Goal: Task Accomplishment & Management: Complete application form

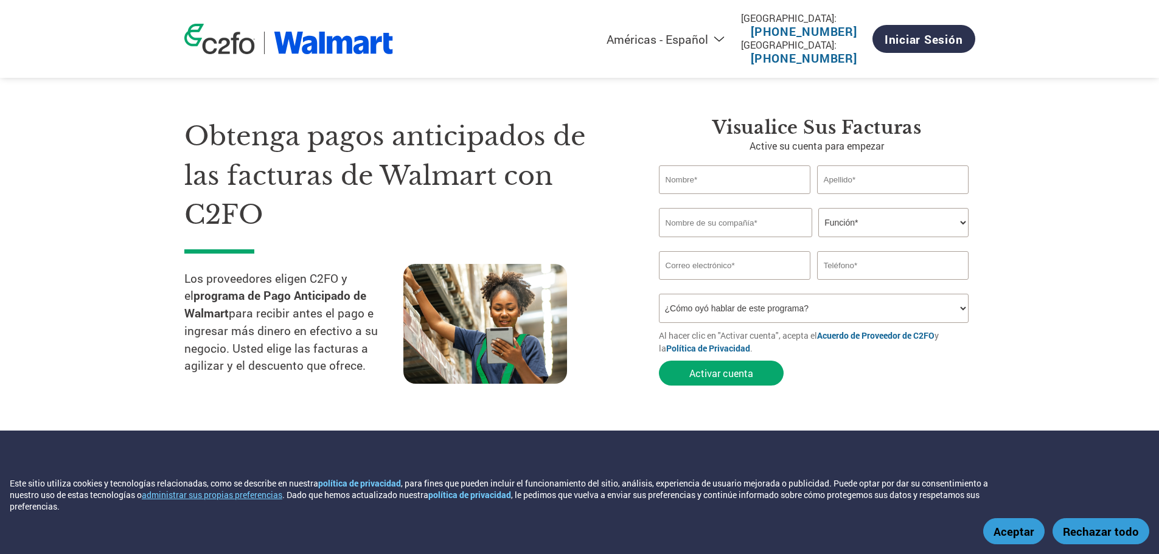
select select "es-MX"
click at [711, 181] on input "text" at bounding box center [735, 179] width 152 height 29
type input "MAYRA"
type input "DIAZ"
type input "STORAGE MEDIA SOLUTIONS"
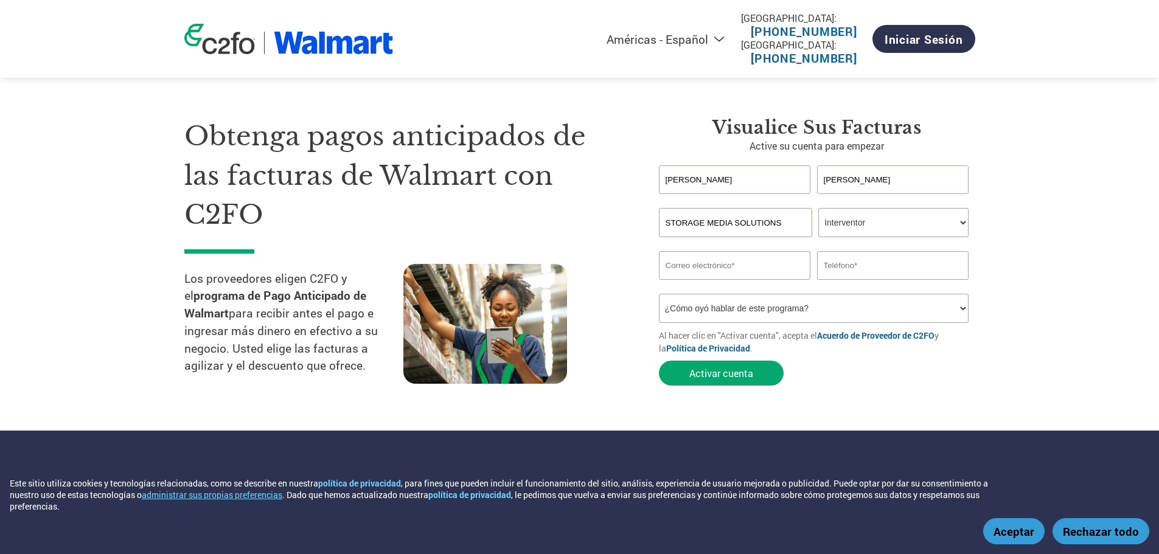
select select "CFO"
select select "FINANCE_DIRECTOR"
type input "mayrad@smsmex.mx"
click at [894, 262] on input "text" at bounding box center [893, 265] width 152 height 29
type input "5648216187"
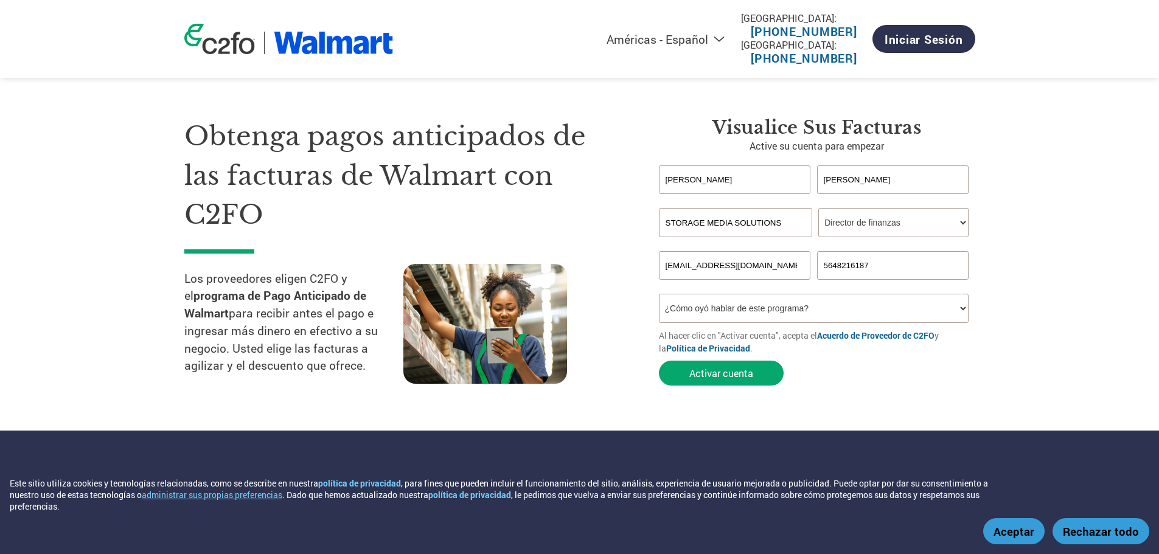
click at [801, 305] on select "¿Cómo oyó hablar de este programa? Recibió una carta Correo electrónico Redes s…" at bounding box center [814, 308] width 310 height 29
select select "Social Media"
click at [659, 294] on select "¿Cómo oyó hablar de este programa? Recibió una carta Correo electrónico Redes s…" at bounding box center [814, 308] width 310 height 29
click at [730, 367] on button "Activar cuenta" at bounding box center [721, 373] width 125 height 25
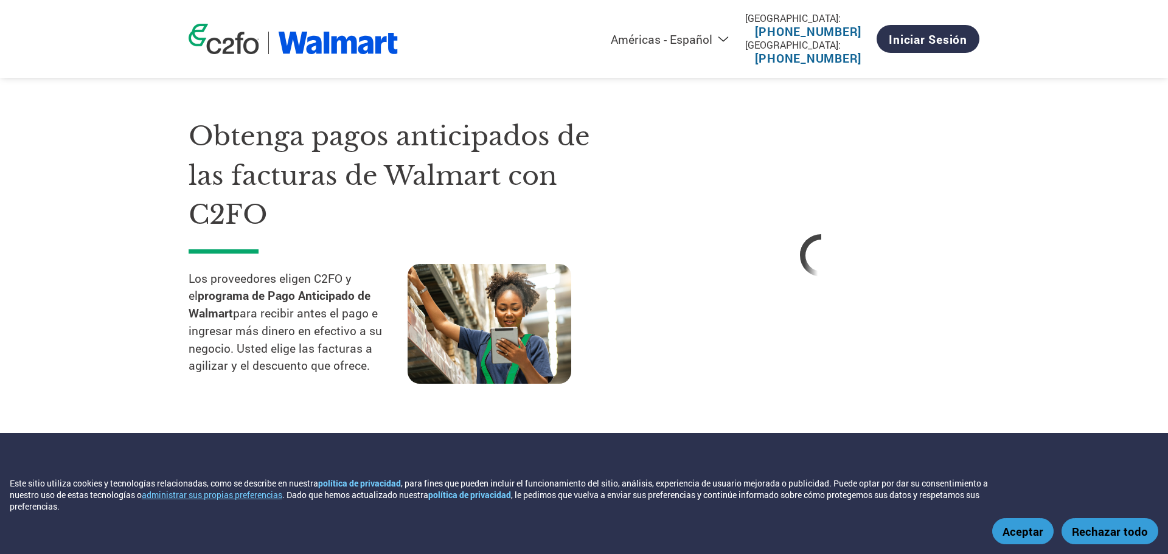
select select "es-MX"
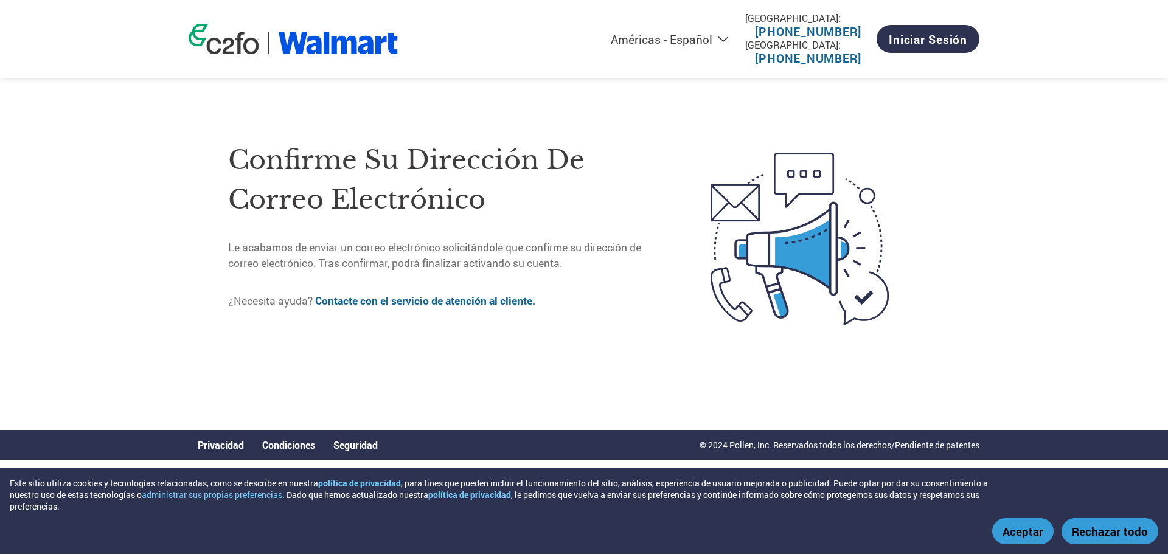
drag, startPoint x: 951, startPoint y: 102, endPoint x: 1167, endPoint y: 352, distance: 330.8
click at [1158, 352] on div "Americas - English Américas - Español Américas - Português Amériques - Français…" at bounding box center [584, 205] width 1168 height 411
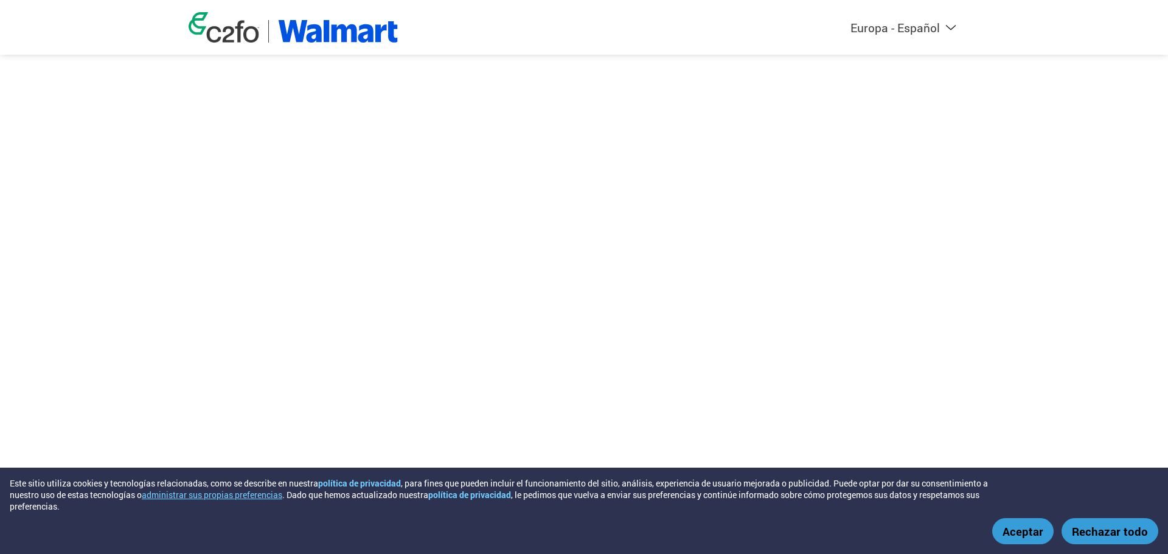
select select "es-ES"
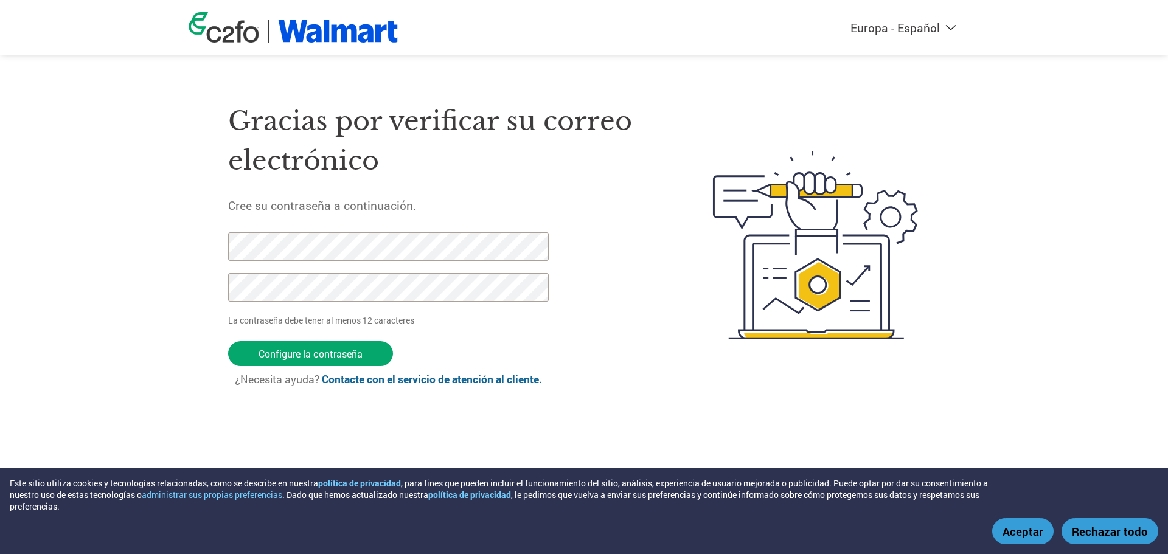
click at [47, 257] on div "Americas - English Américas - Español [GEOGRAPHIC_DATA] - Português Amériques -…" at bounding box center [584, 197] width 1168 height 394
click at [344, 355] on input "Configure la contraseña" at bounding box center [310, 353] width 165 height 25
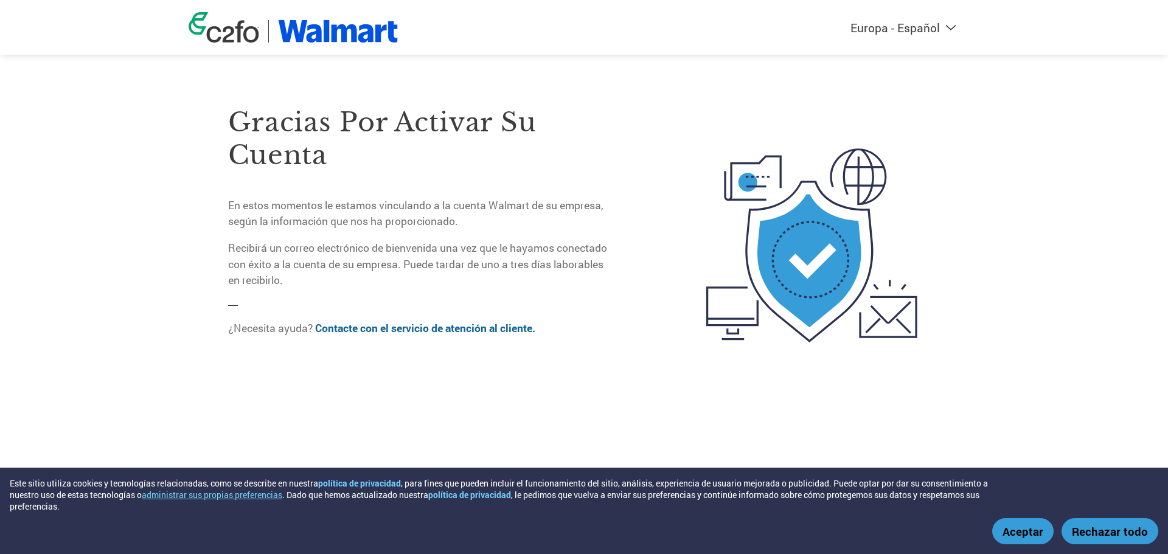
click at [307, 29] on img at bounding box center [338, 31] width 120 height 23
